Goal: Information Seeking & Learning: Learn about a topic

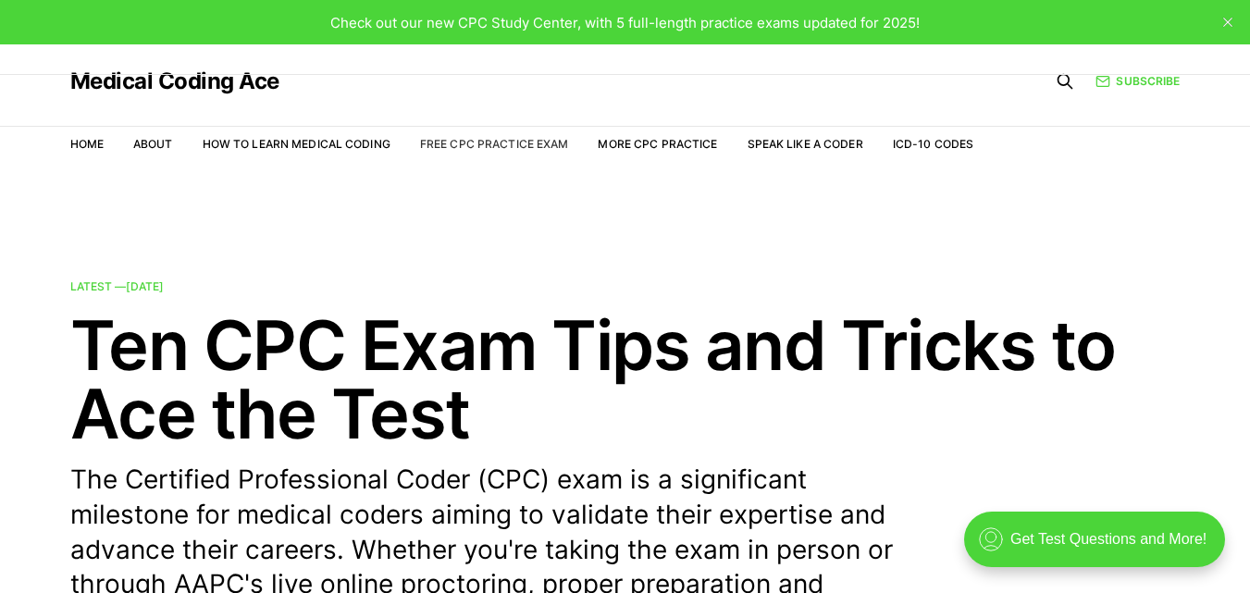
click at [477, 143] on link "Free CPC Practice Exam" at bounding box center [494, 144] width 149 height 14
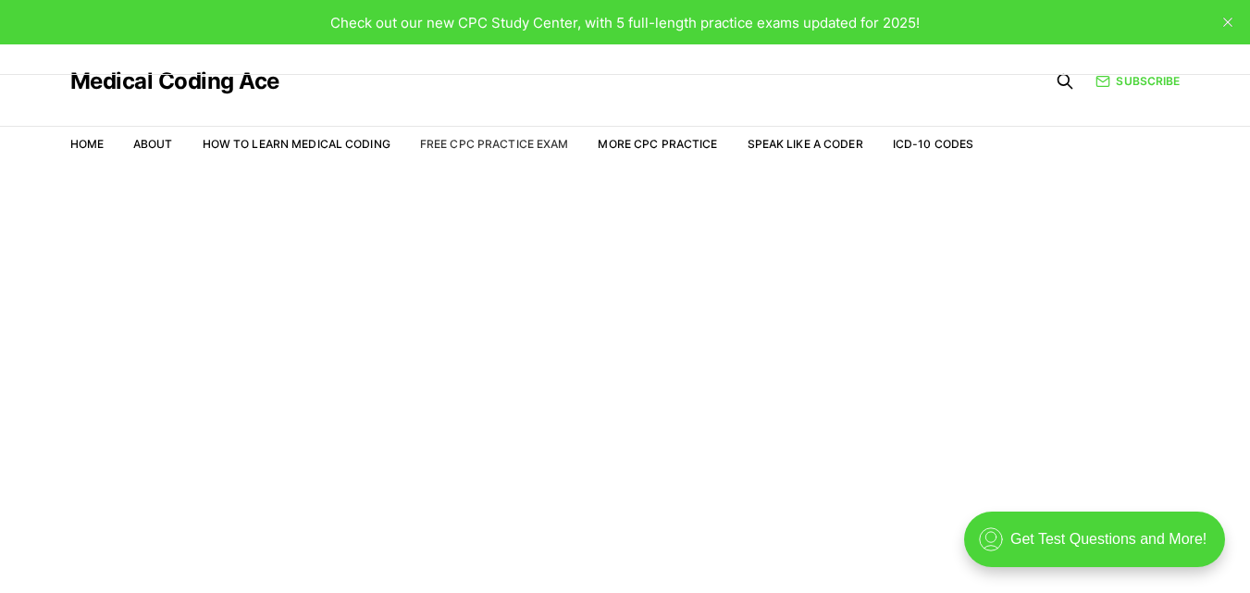
click at [540, 146] on link "Free CPC Practice Exam" at bounding box center [494, 144] width 149 height 14
